Goal: Task Accomplishment & Management: Manage account settings

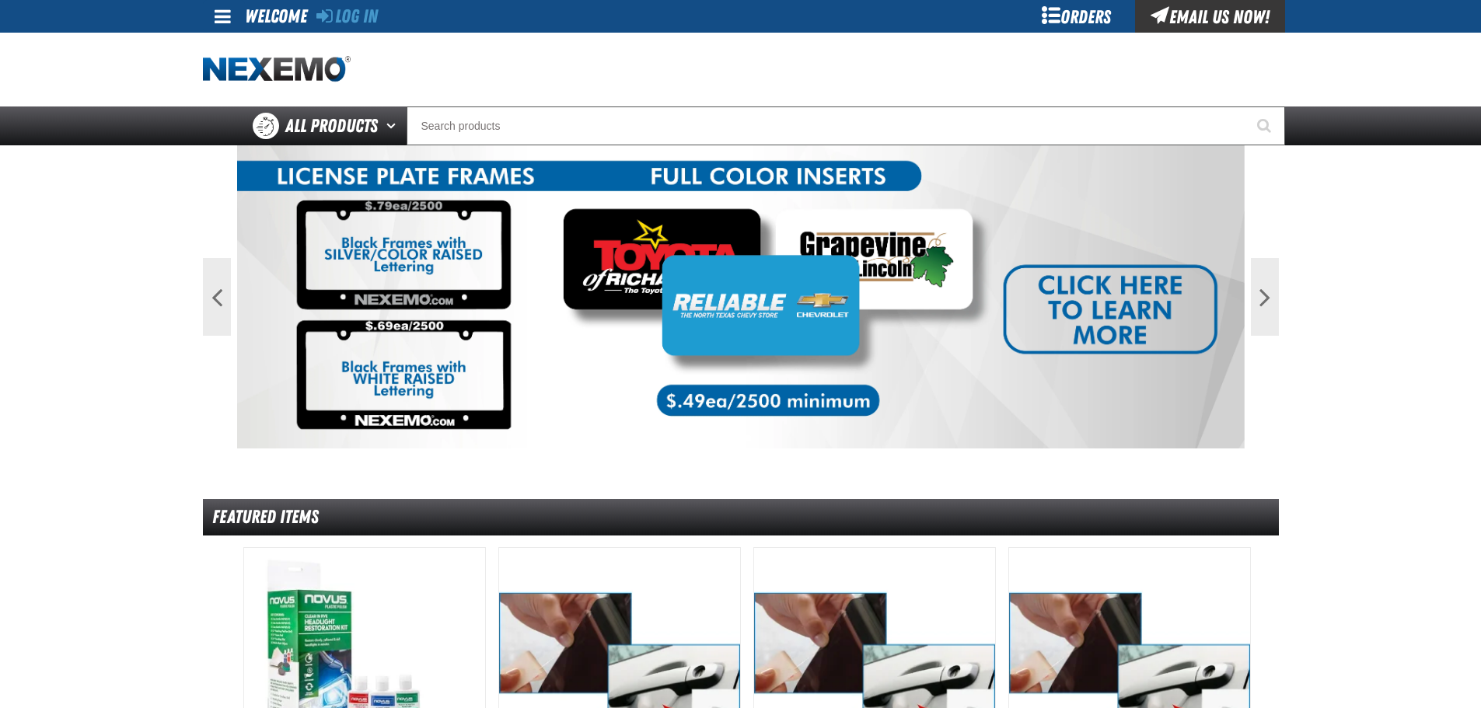
click at [1088, 14] on div "Orders" at bounding box center [1077, 16] width 117 height 33
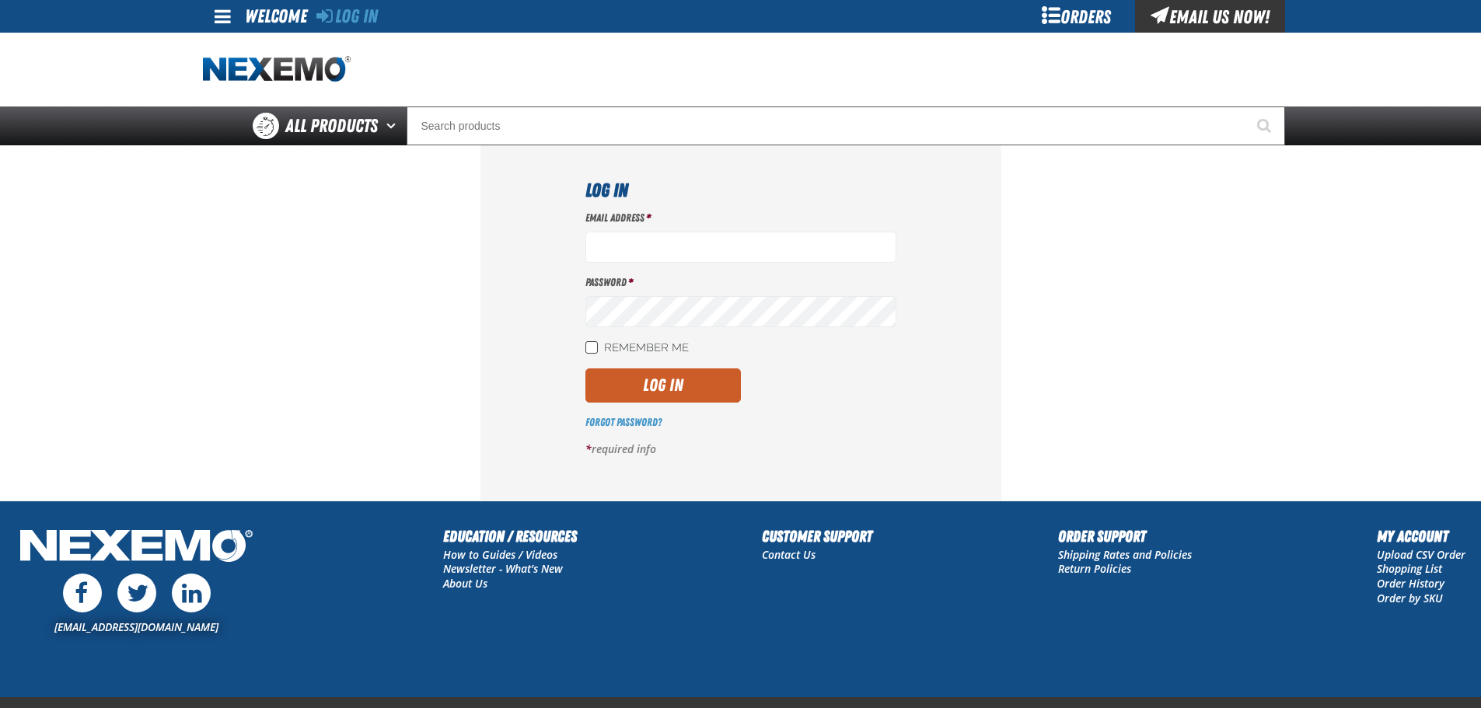
type input "[EMAIL_ADDRESS][DOMAIN_NAME]"
click at [589, 345] on input "Remember Me" at bounding box center [591, 347] width 12 height 12
checkbox input "true"
click at [646, 379] on button "Log In" at bounding box center [662, 386] width 155 height 34
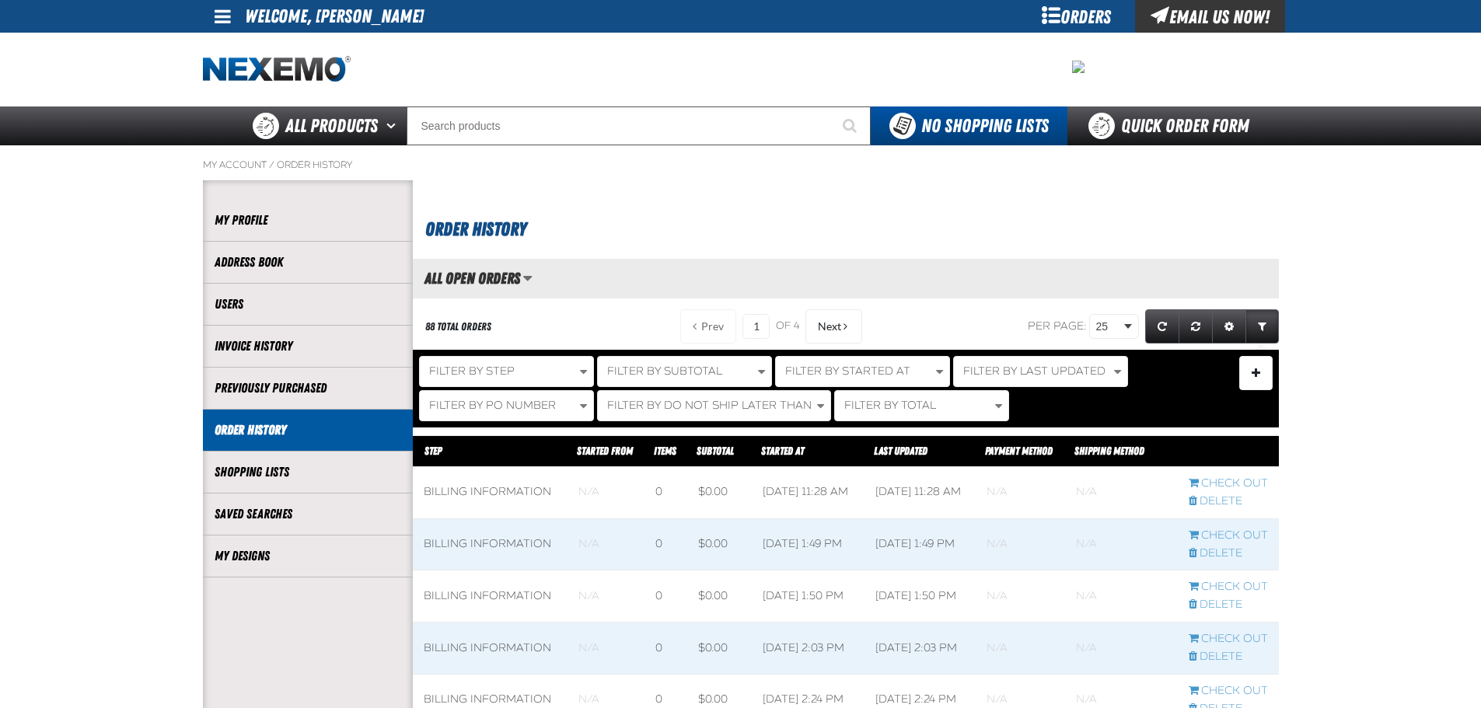
click at [1053, 9] on div "Orders" at bounding box center [1077, 16] width 117 height 33
click at [320, 554] on link "My Designs" at bounding box center [308, 556] width 187 height 18
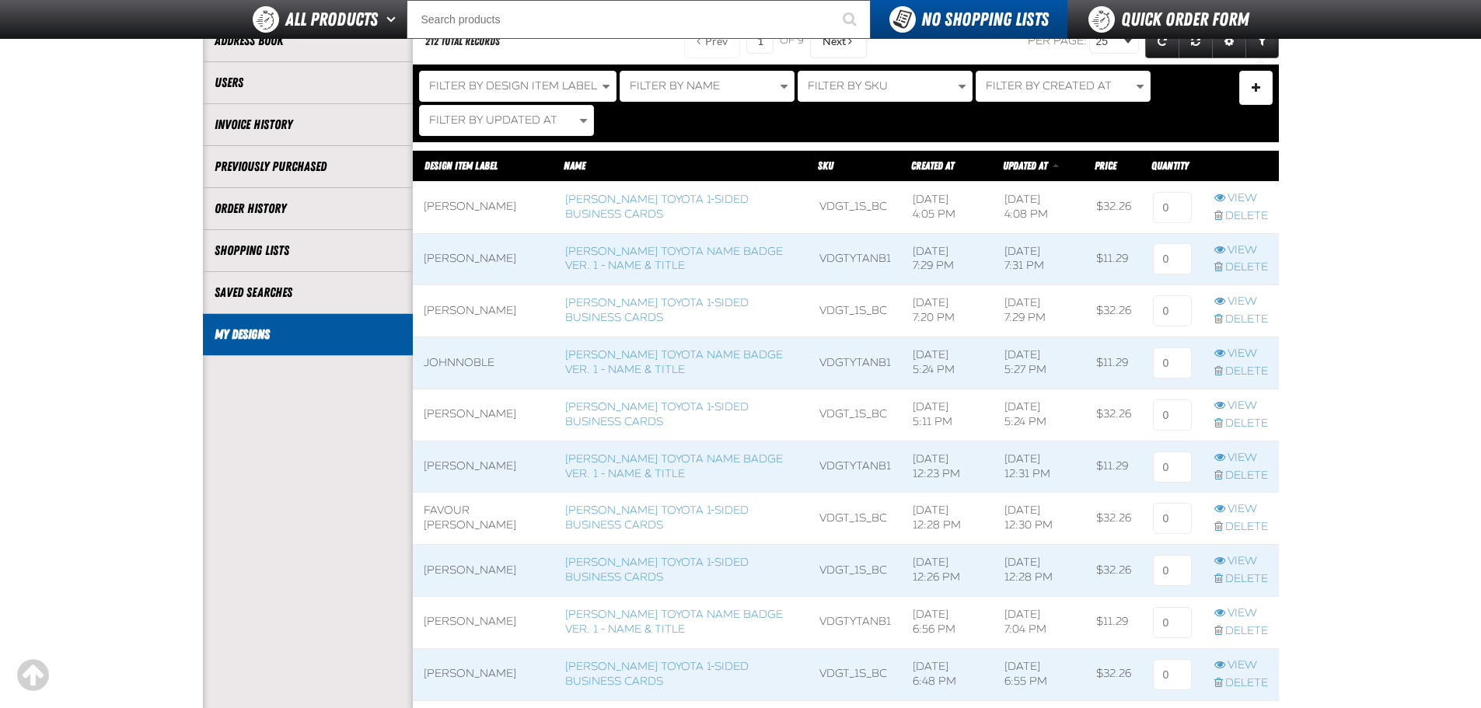
scroll to position [187, 0]
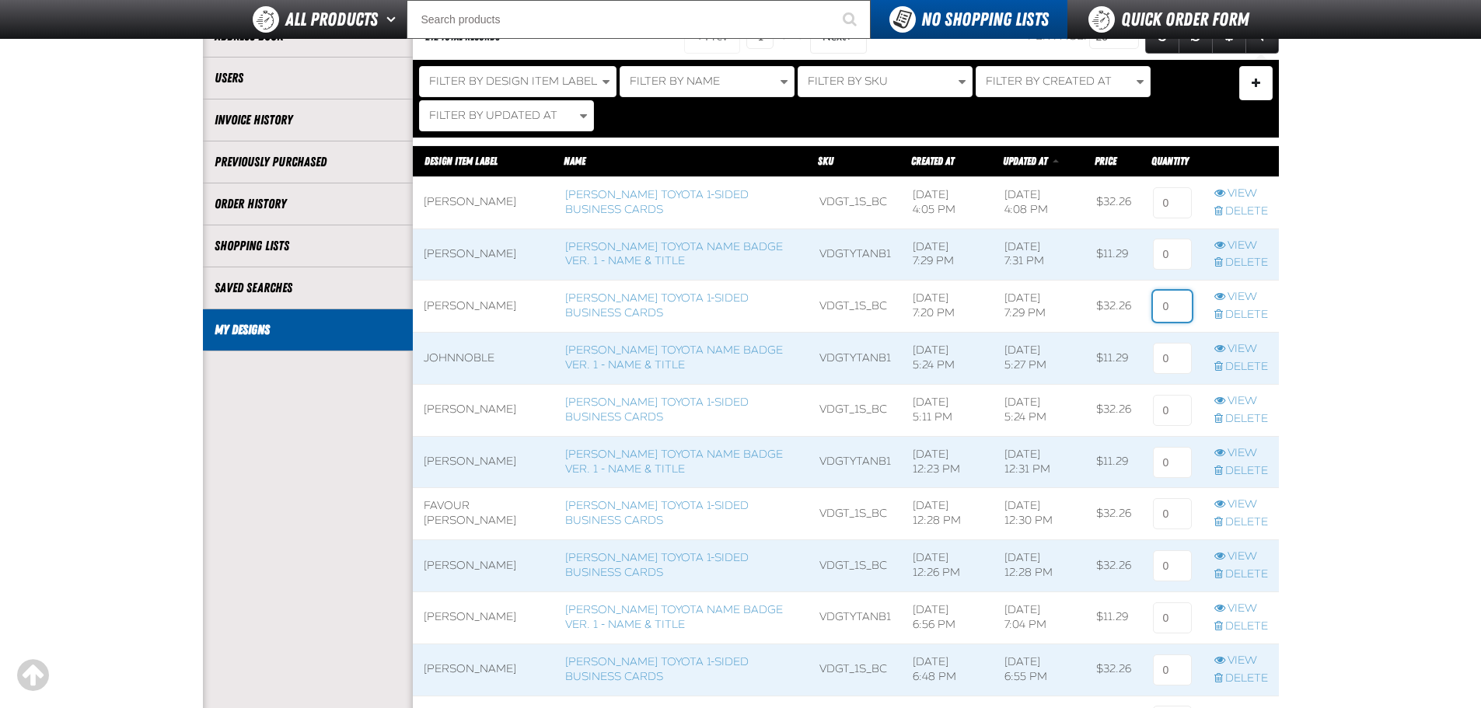
click at [1176, 315] on input at bounding box center [1172, 306] width 39 height 31
type input "1"
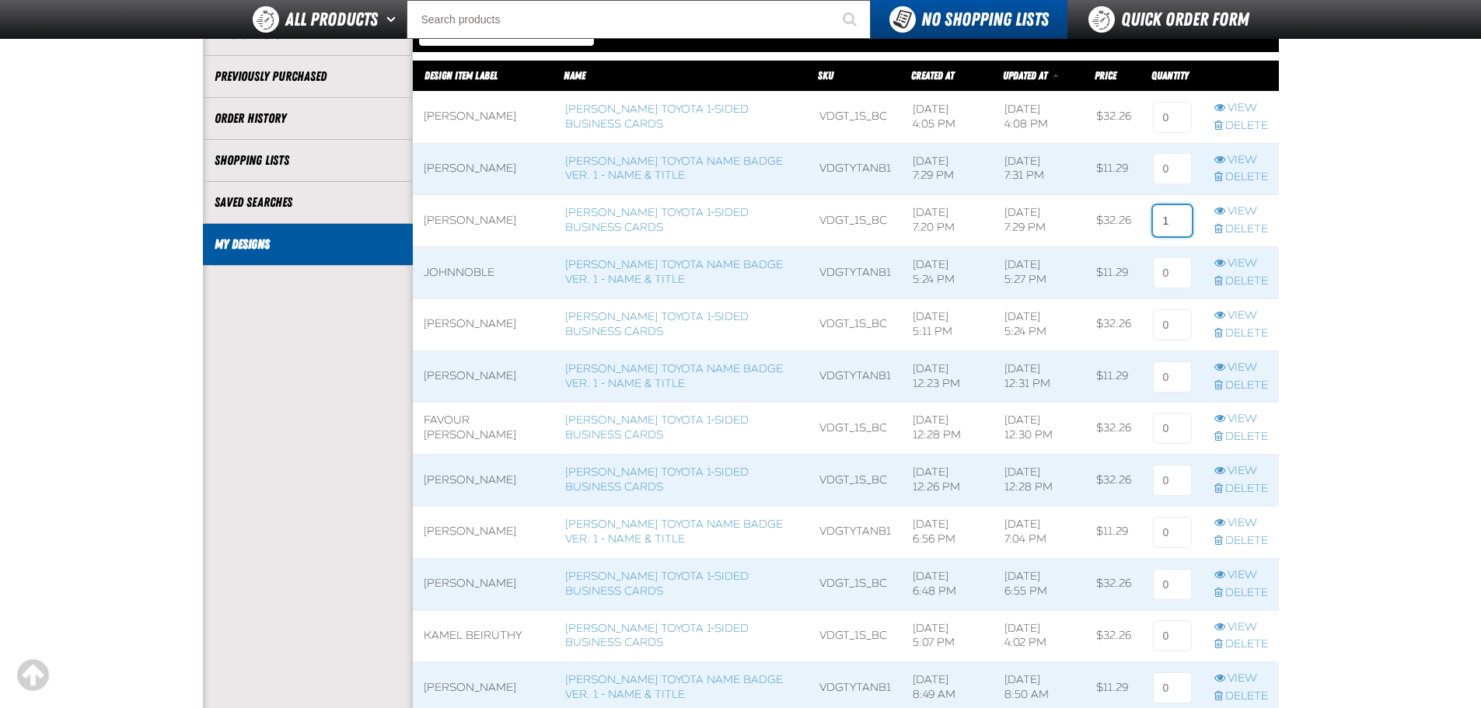
scroll to position [244, 0]
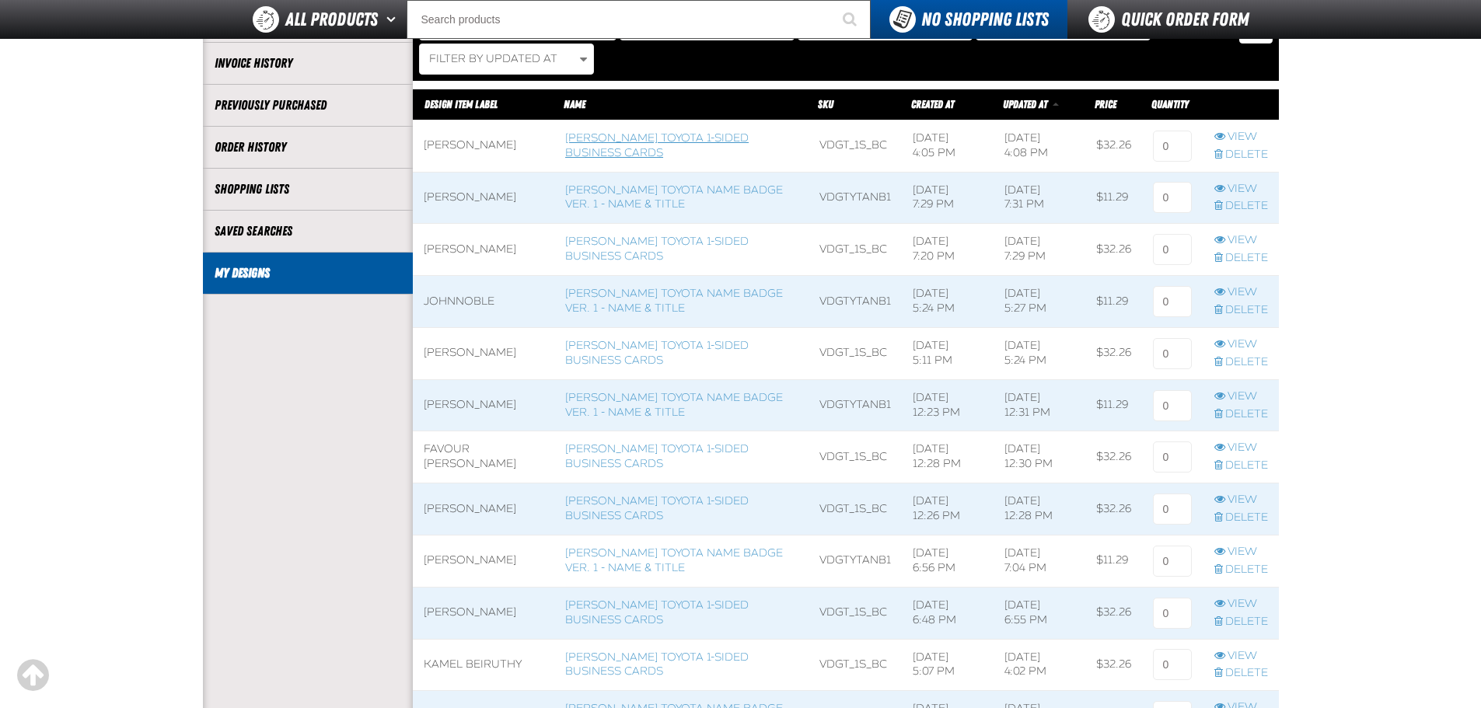
click at [659, 144] on link "Vandergriff Toyota 1-sided Business Cards" at bounding box center [656, 145] width 183 height 28
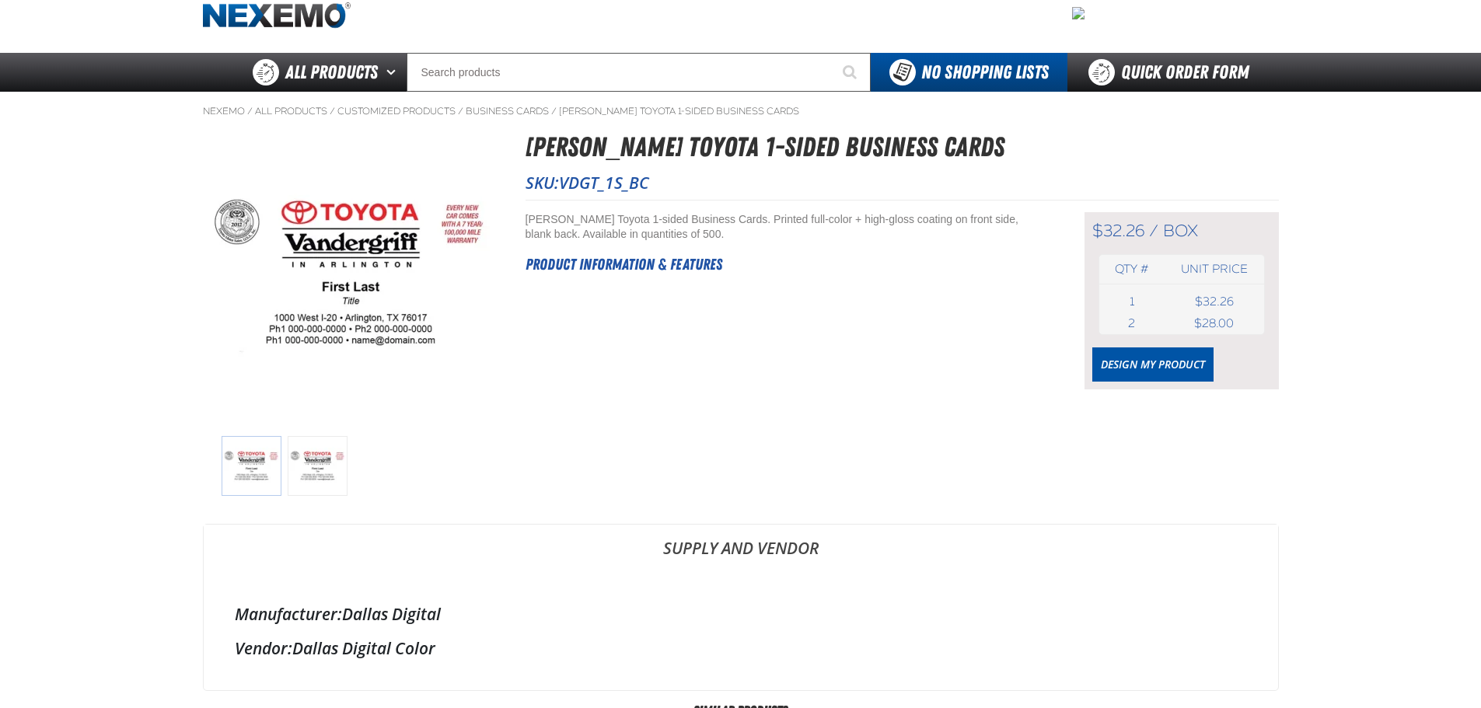
scroll to position [81, 0]
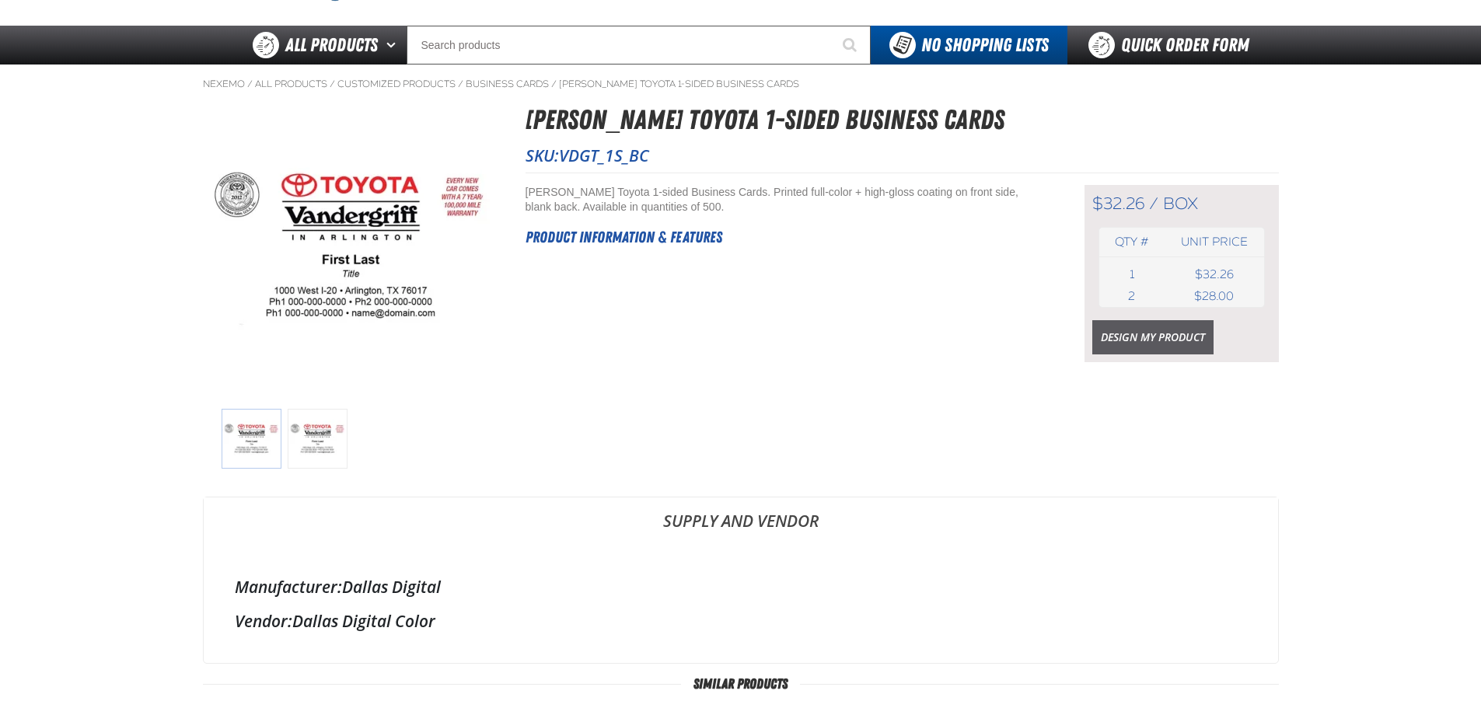
click at [1171, 338] on link "Design My Product" at bounding box center [1152, 337] width 121 height 34
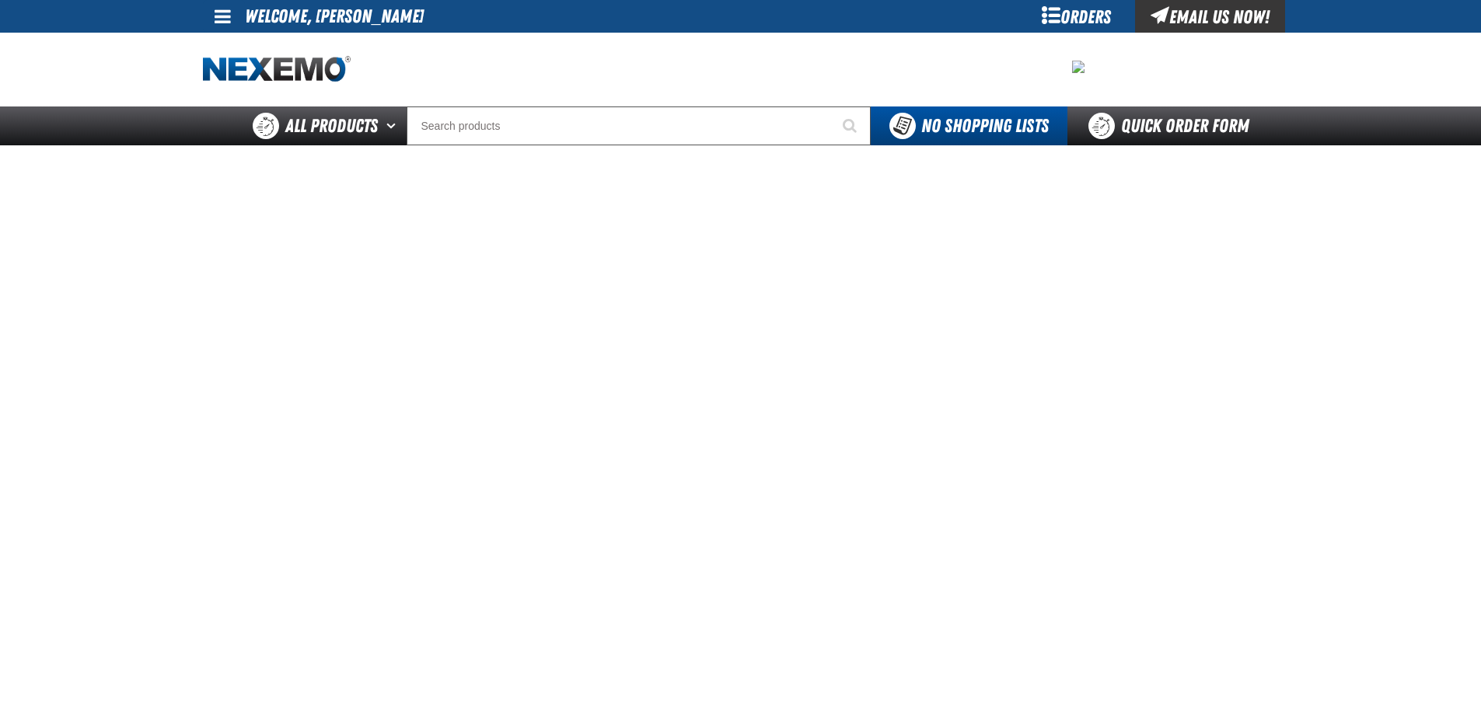
drag, startPoint x: 1271, startPoint y: 325, endPoint x: 1364, endPoint y: 271, distance: 107.3
click at [1364, 271] on main at bounding box center [740, 499] width 1481 height 708
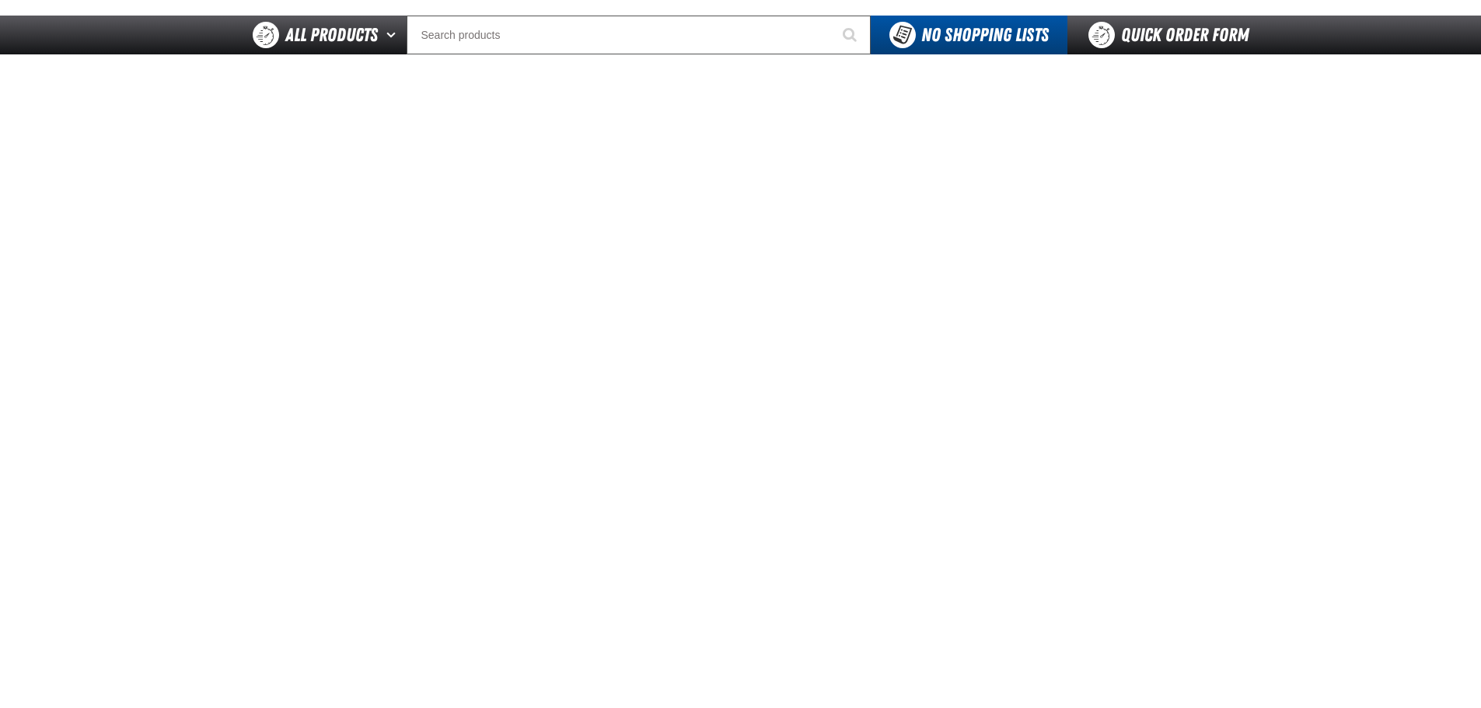
scroll to position [62, 0]
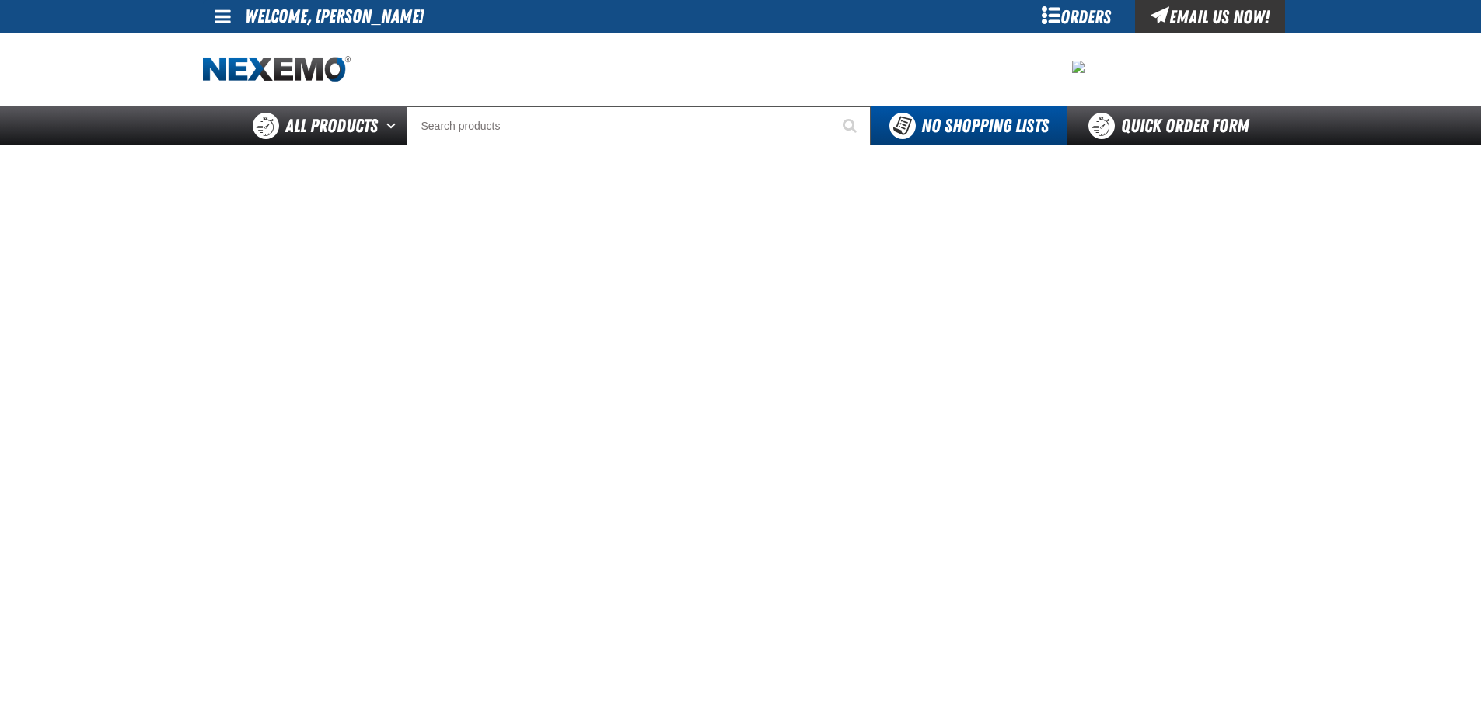
scroll to position [62, 0]
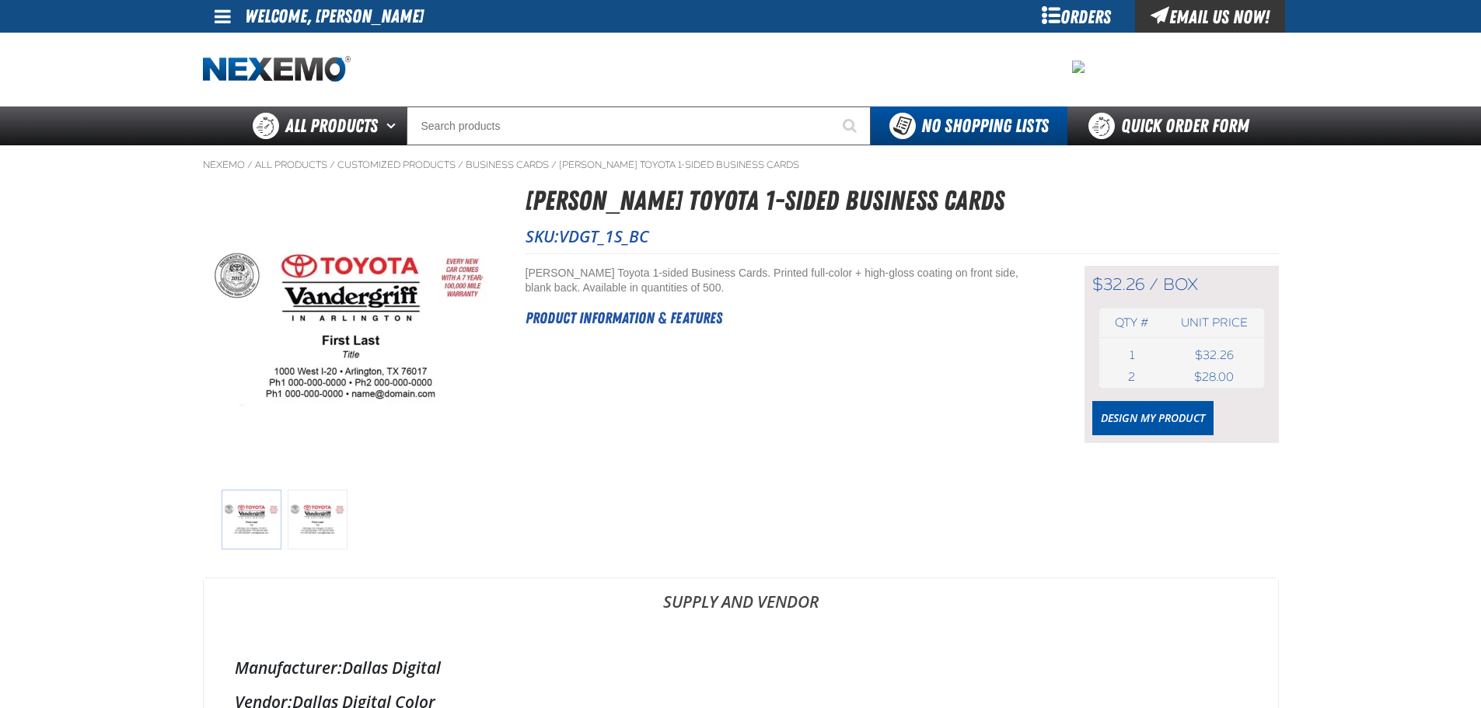
scroll to position [81, 0]
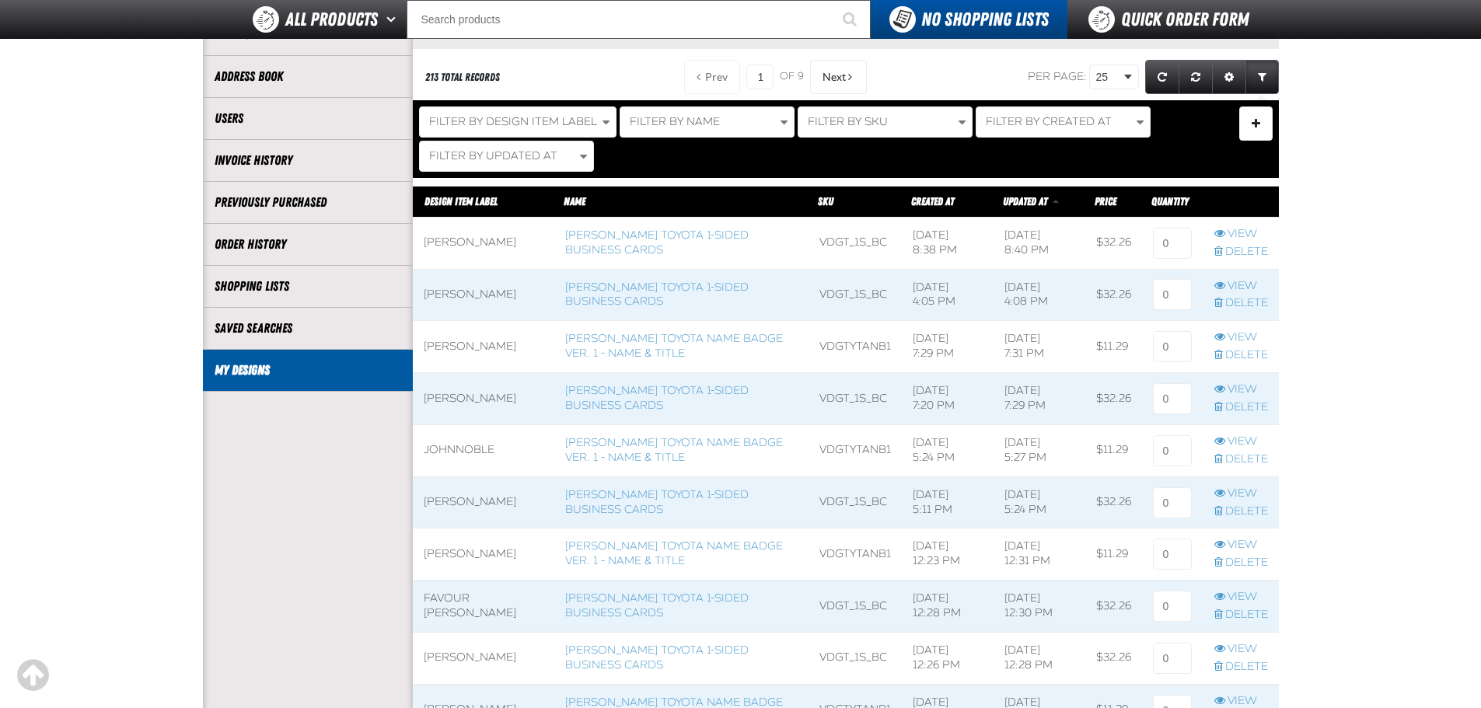
scroll to position [244, 0]
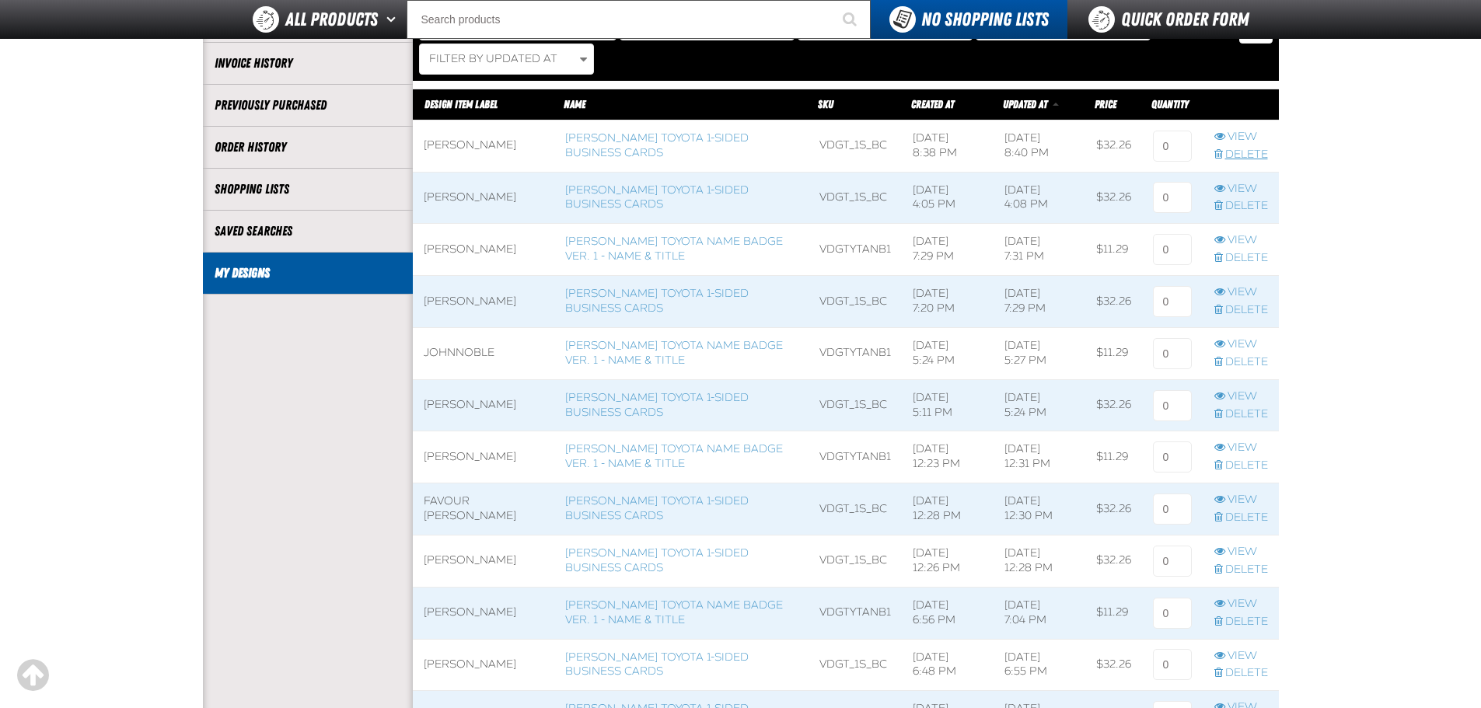
click at [1217, 151] on span "Delete row action" at bounding box center [1218, 153] width 9 height 11
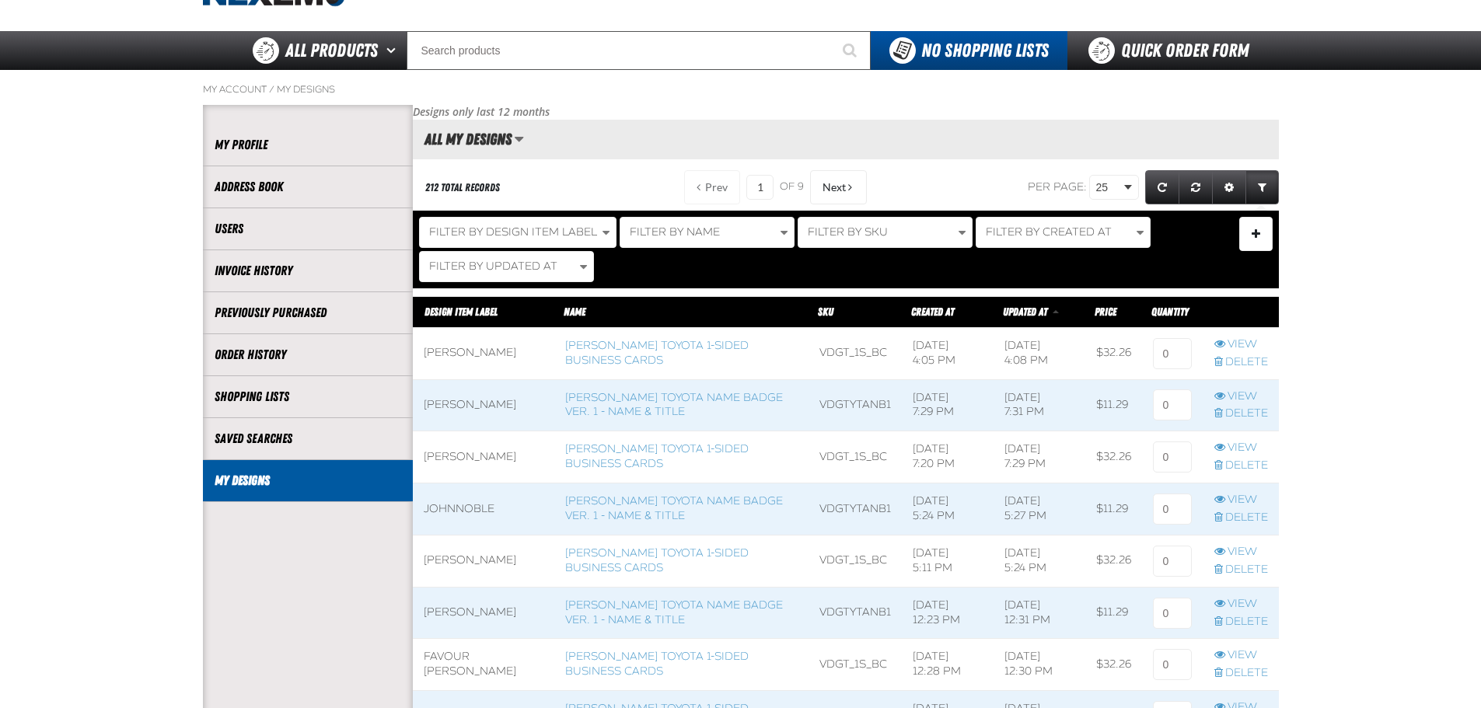
scroll to position [169, 0]
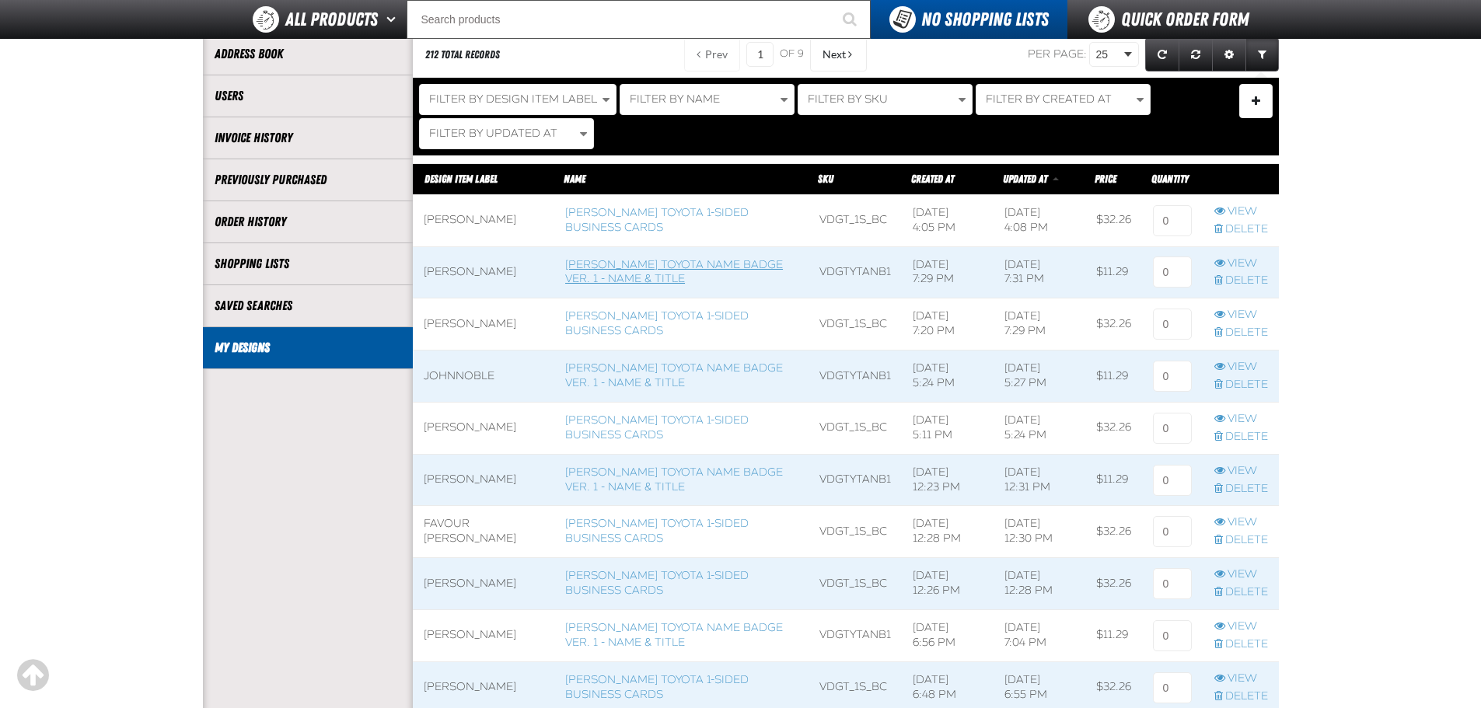
click at [699, 267] on link "[PERSON_NAME] Toyota Name Badge Ver. 1 - Name & Title" at bounding box center [674, 272] width 218 height 28
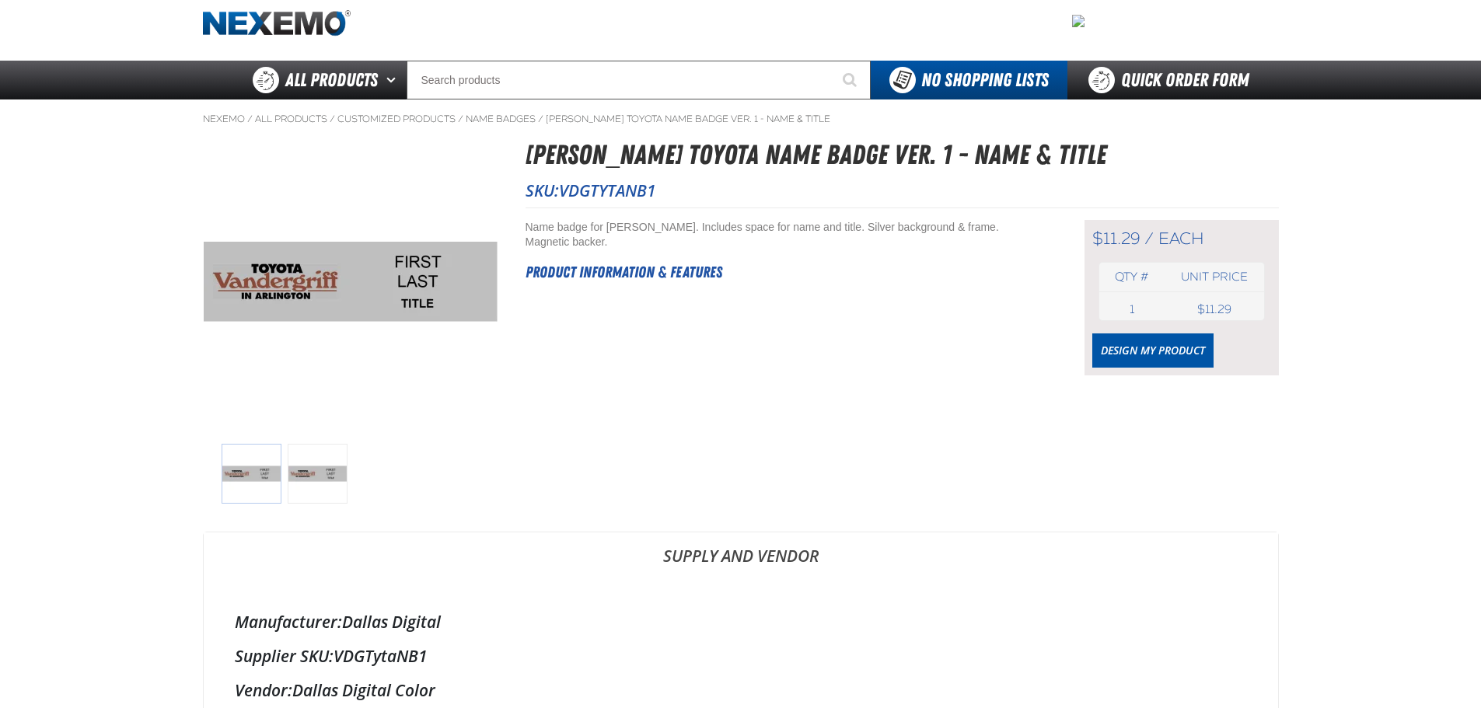
scroll to position [65, 0]
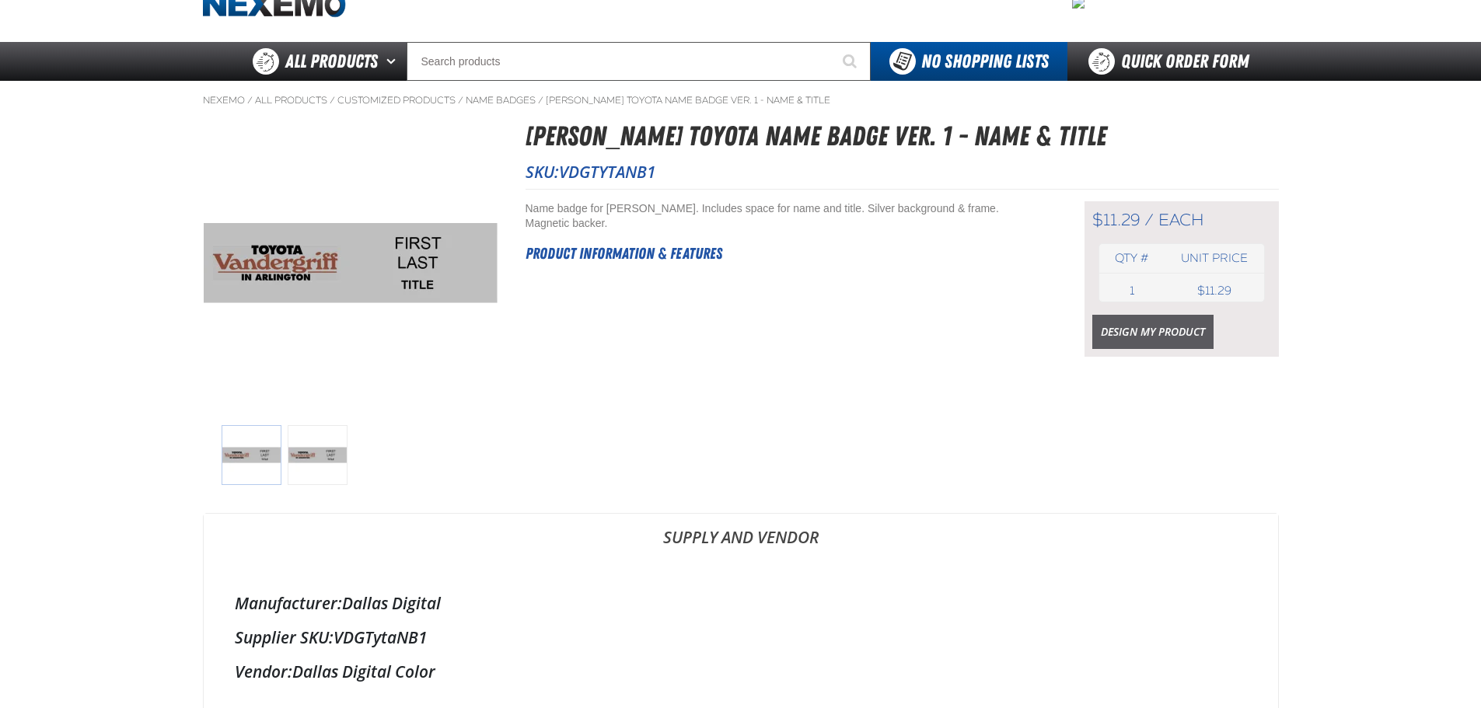
click at [1135, 347] on link "Design My Product" at bounding box center [1152, 332] width 121 height 34
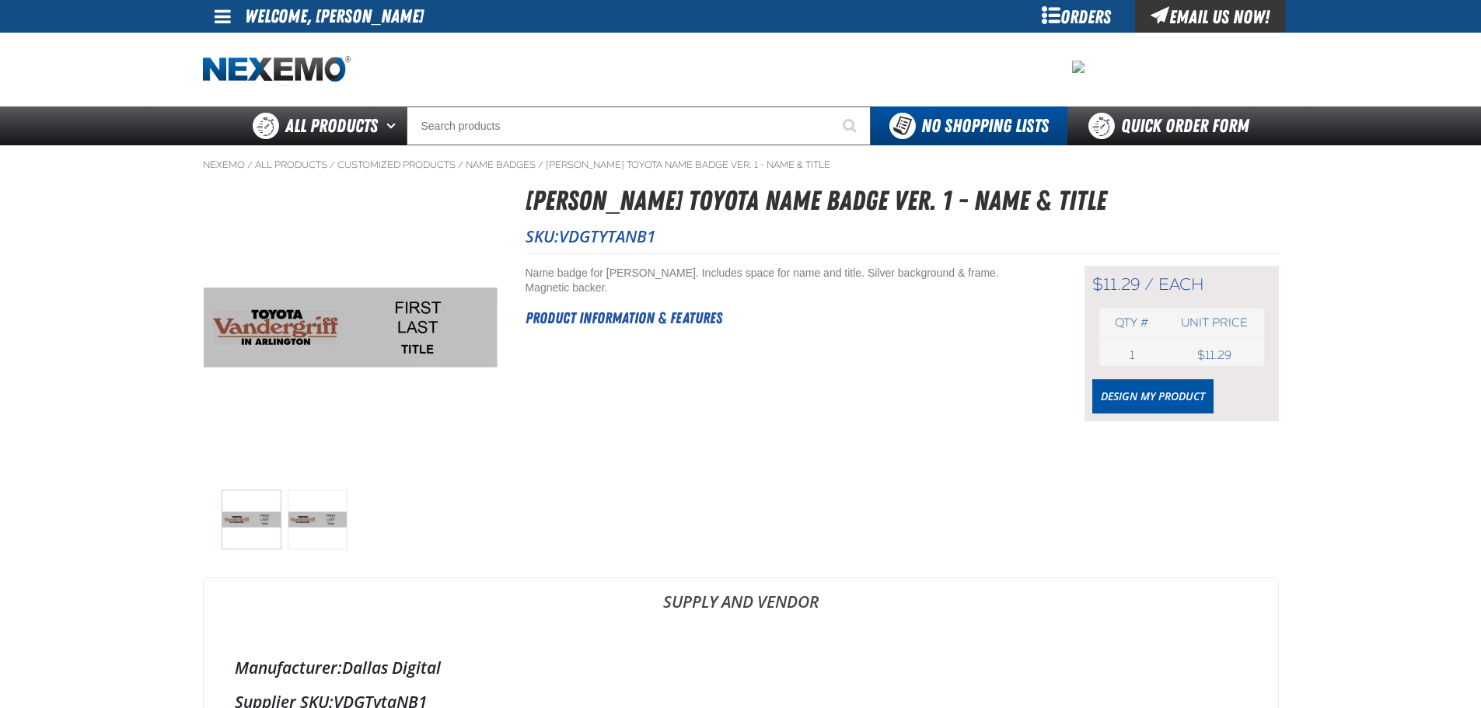
scroll to position [65, 0]
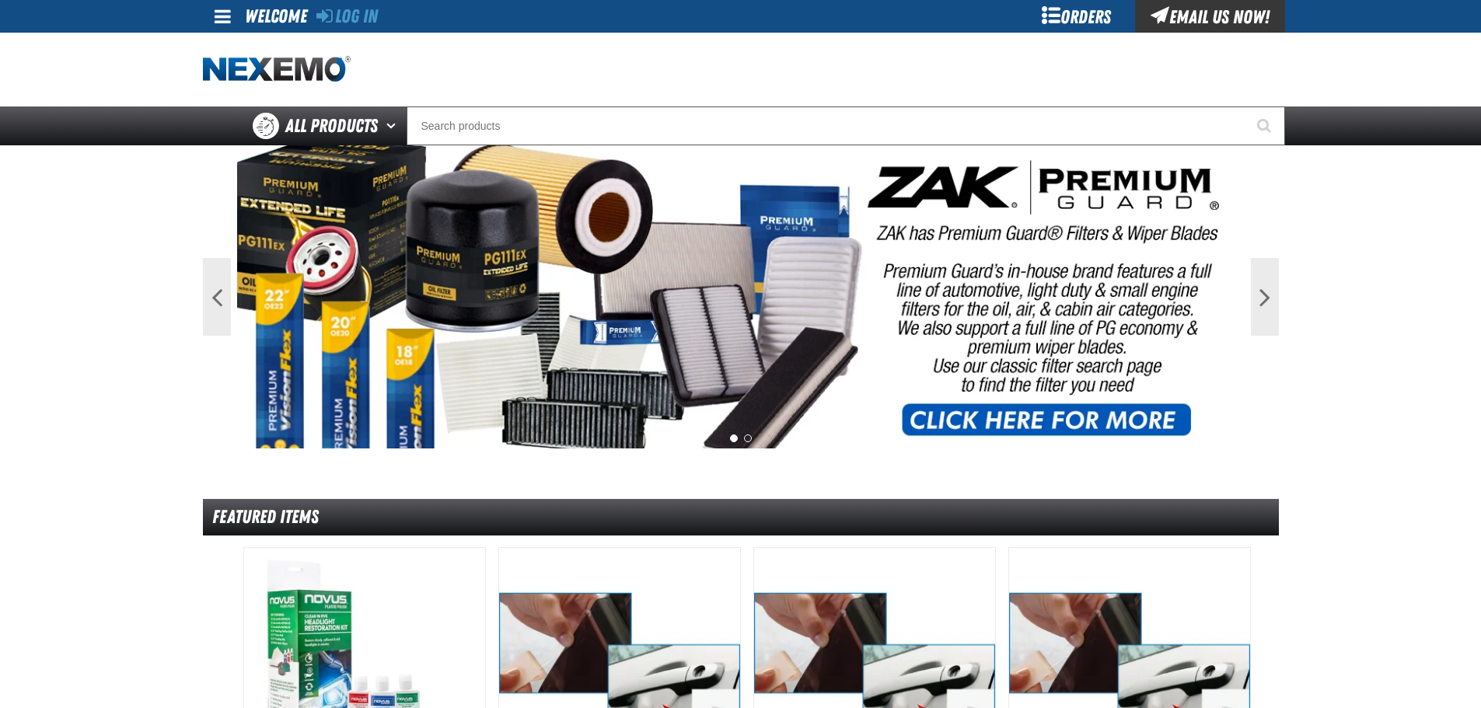
click at [1057, 20] on div "Orders" at bounding box center [1077, 16] width 117 height 33
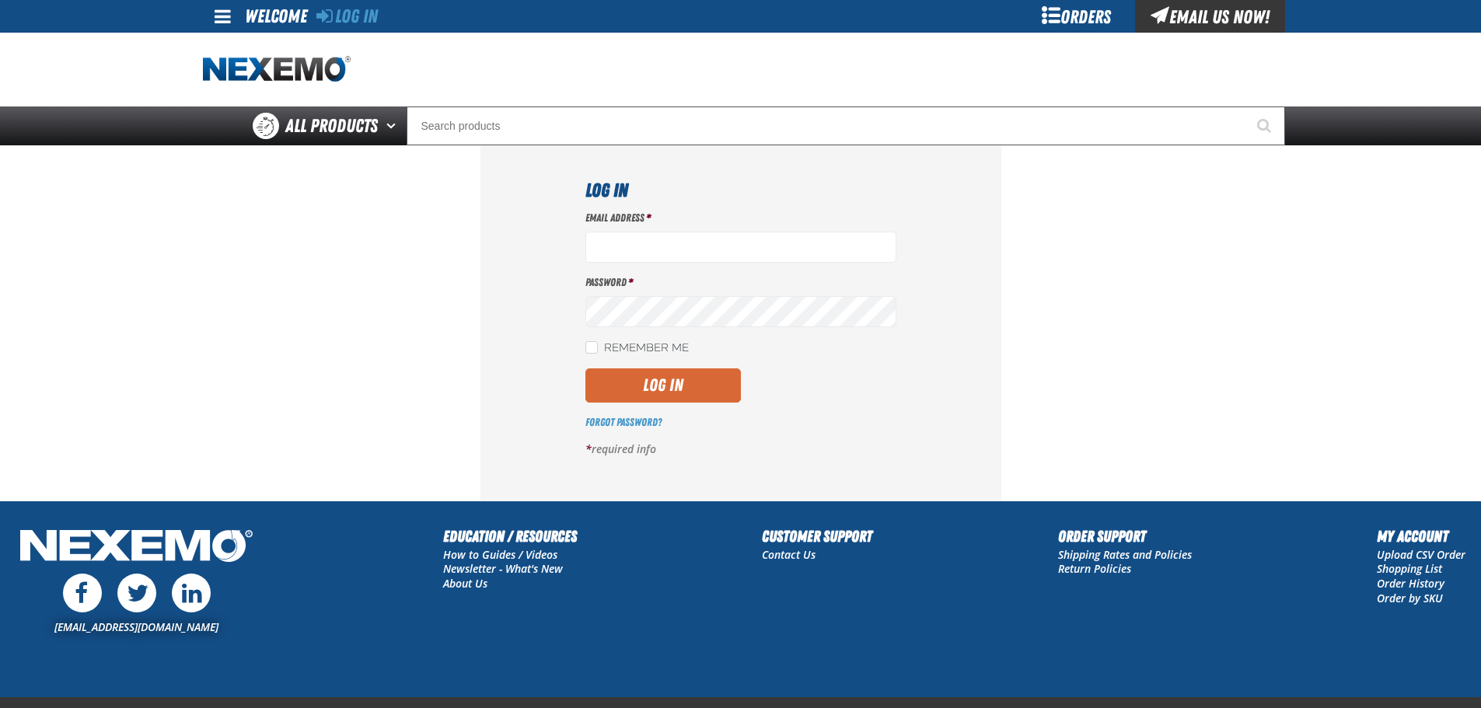
type input "[EMAIL_ADDRESS][DOMAIN_NAME]"
click at [716, 391] on button "Log In" at bounding box center [662, 386] width 155 height 34
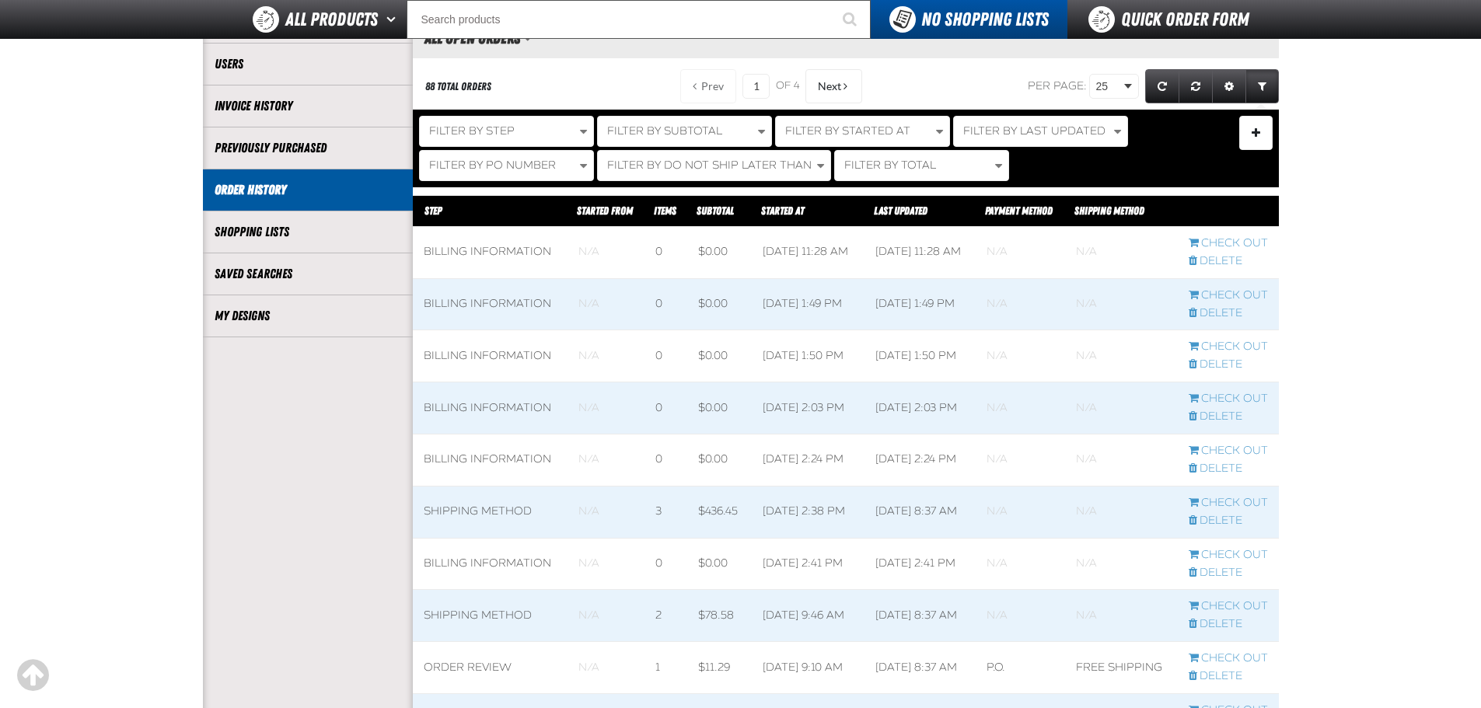
scroll to position [237, 0]
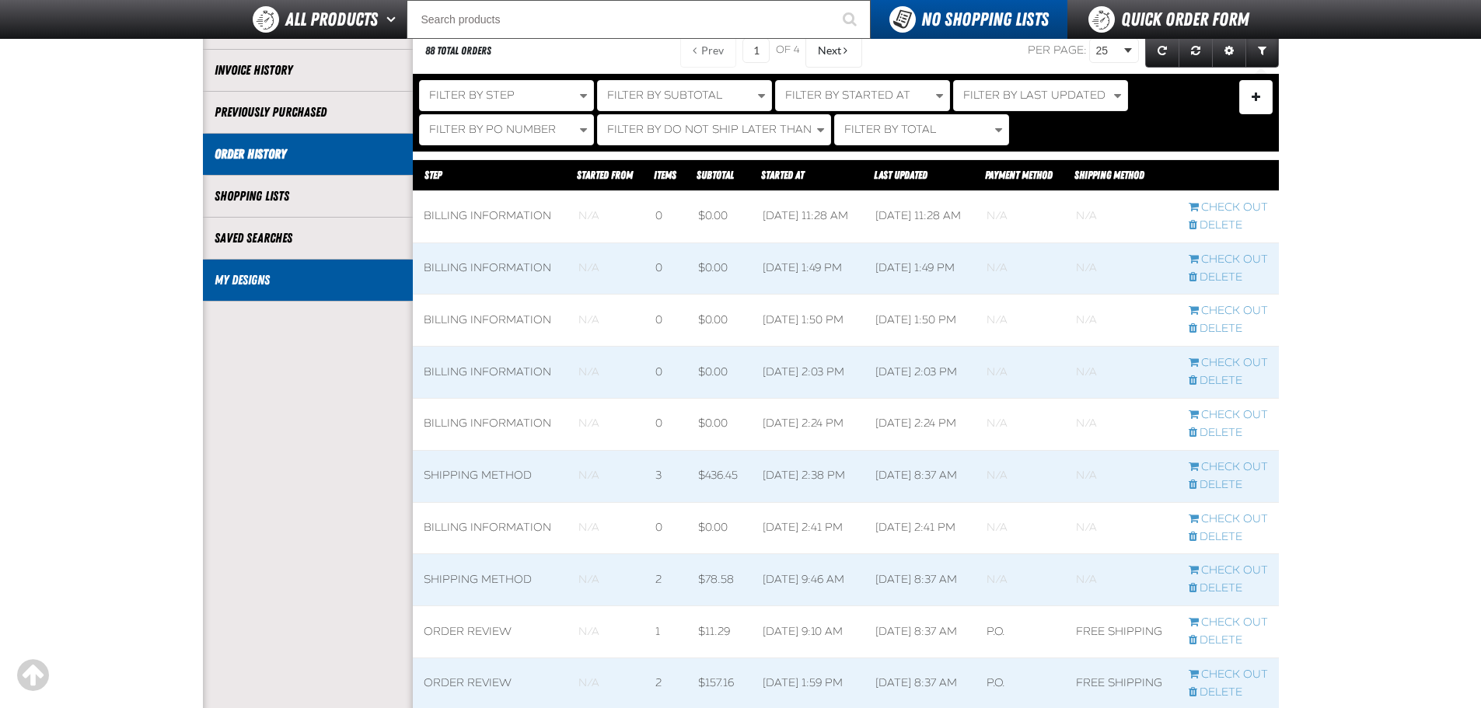
click at [299, 280] on link "My Designs" at bounding box center [308, 280] width 187 height 18
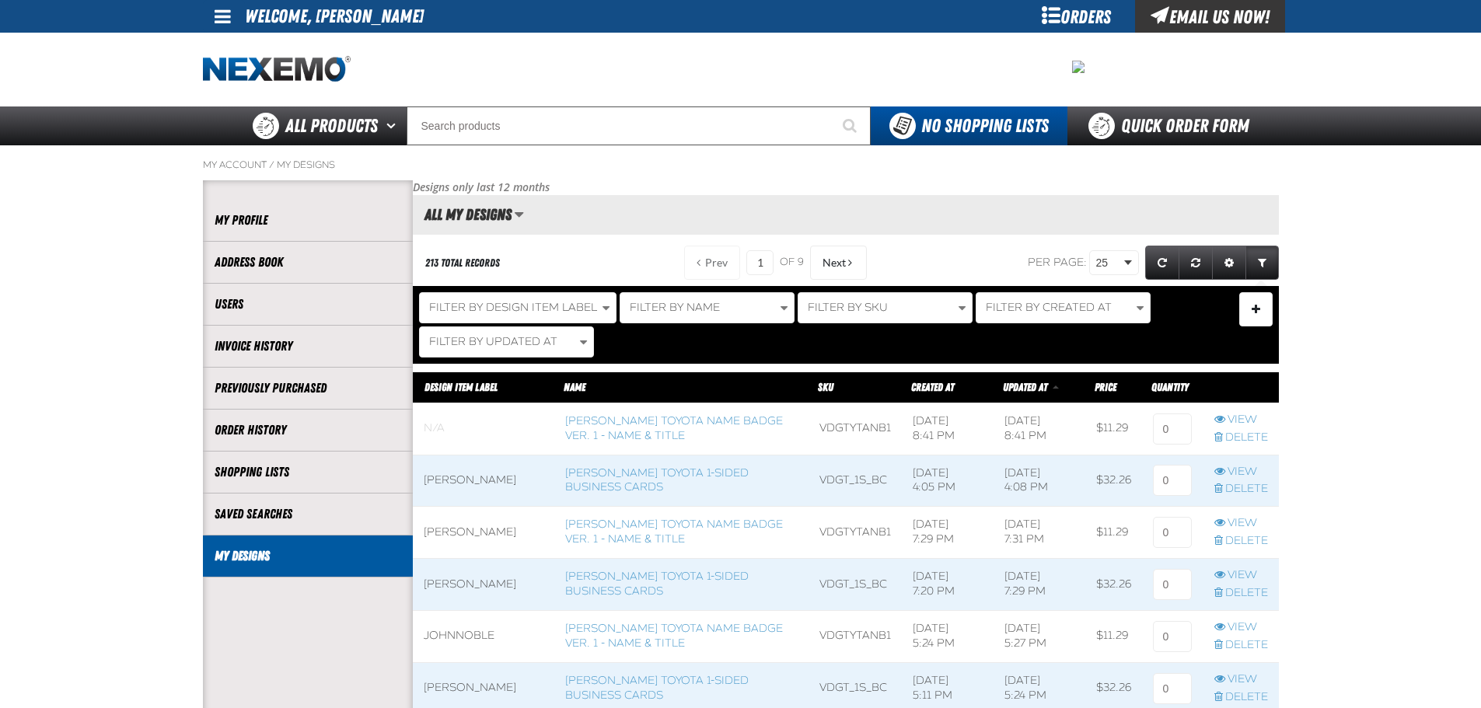
scroll to position [1, 1]
